Goal: Check status: Check status

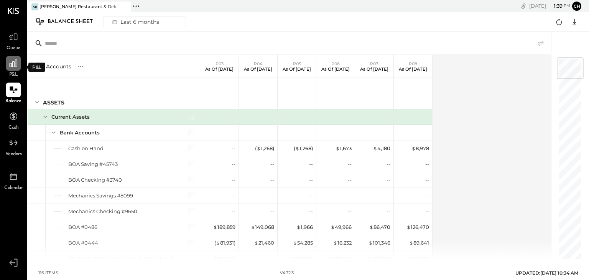
click at [15, 64] on icon at bounding box center [14, 63] width 8 height 8
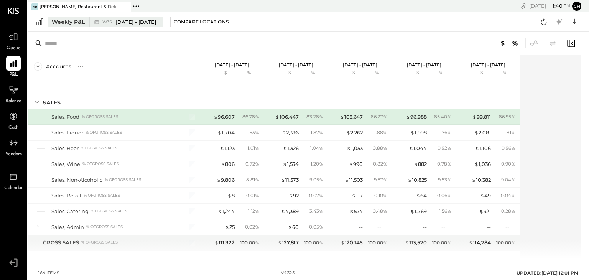
click at [117, 24] on span "[DATE] - [DATE]" at bounding box center [136, 21] width 40 height 7
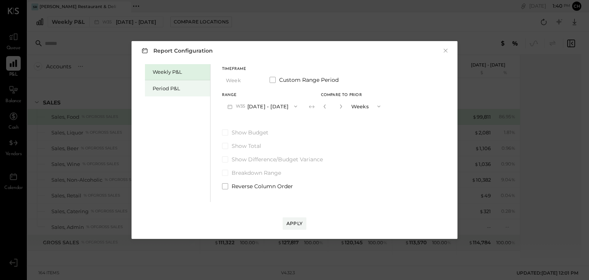
click at [173, 87] on div "Period P&L" at bounding box center [180, 88] width 54 height 7
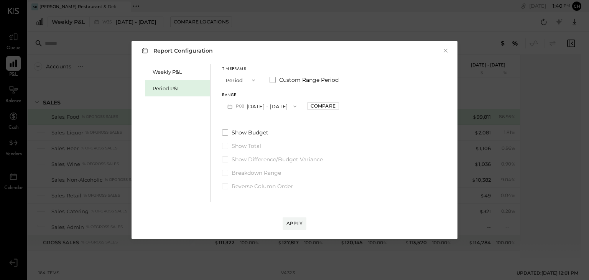
click at [255, 106] on button "P08 [DATE] - [DATE]" at bounding box center [262, 106] width 80 height 14
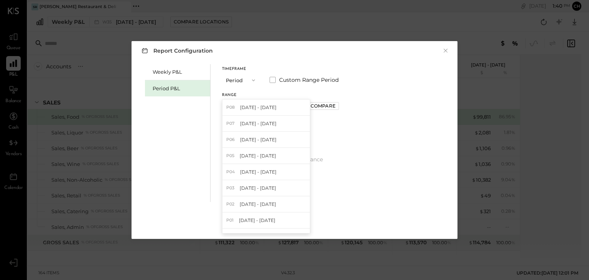
click at [202, 134] on div "Weekly P&L Period P&L" at bounding box center [178, 133] width 66 height 138
click at [293, 221] on div "Apply" at bounding box center [294, 223] width 16 height 7
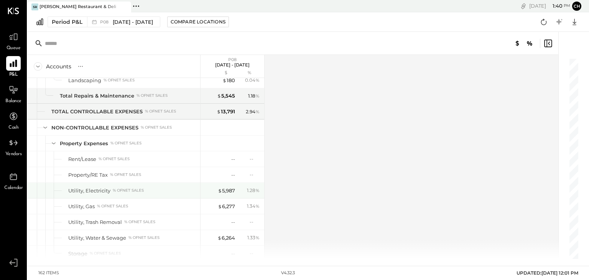
scroll to position [1736, 0]
